Goal: Check status

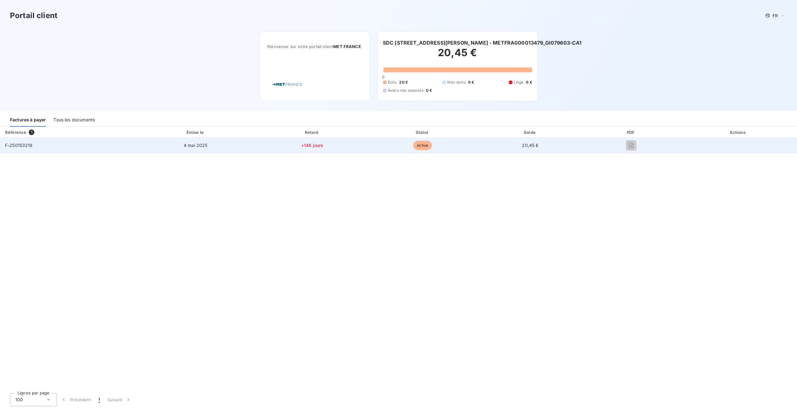
click at [524, 147] on span "20,45 €" at bounding box center [530, 145] width 17 height 5
click at [421, 144] on span "échue" at bounding box center [422, 145] width 19 height 9
click at [173, 142] on td "4 mai 2025" at bounding box center [195, 145] width 121 height 15
click at [189, 143] on span "4 mai 2025" at bounding box center [196, 145] width 24 height 5
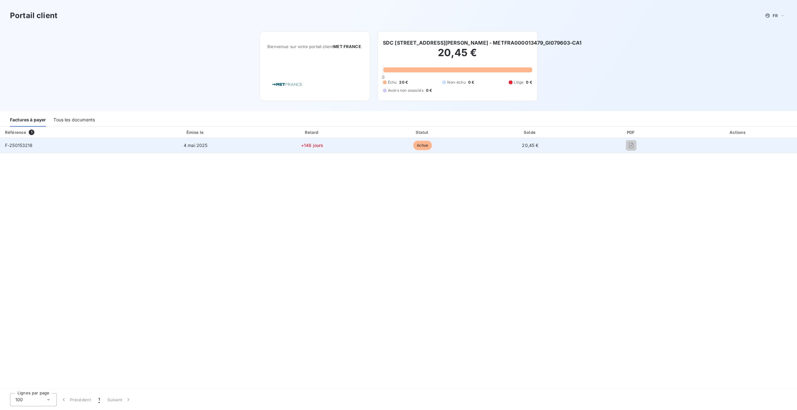
click at [10, 147] on span "F-250153218" at bounding box center [19, 145] width 28 height 5
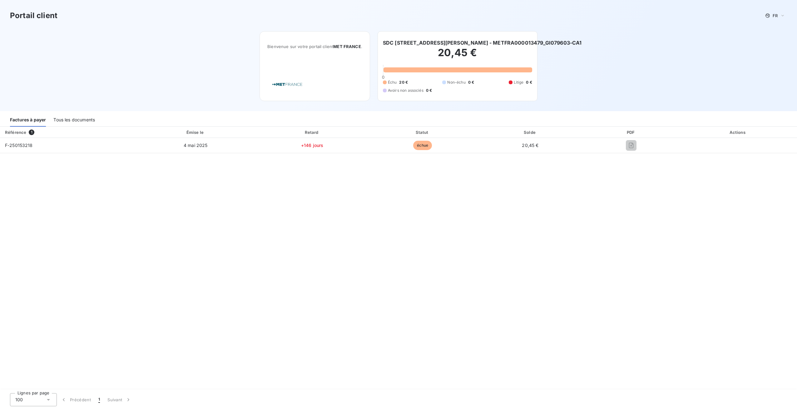
click at [71, 122] on div "Tous les documents" at bounding box center [74, 120] width 42 height 13
